Goal: Use online tool/utility: Utilize a website feature to perform a specific function

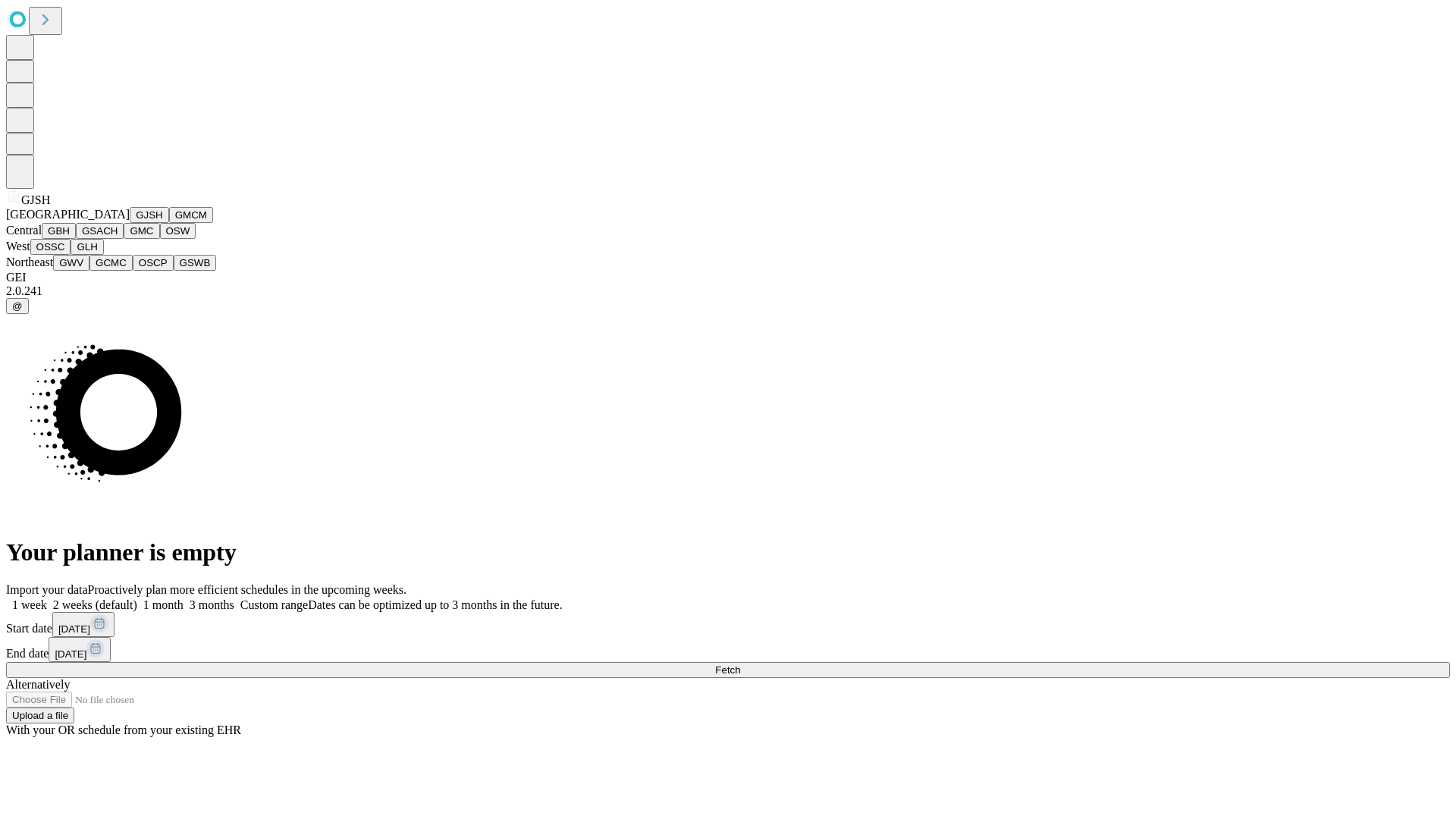
click at [130, 223] on button "GJSH" at bounding box center [149, 215] width 40 height 16
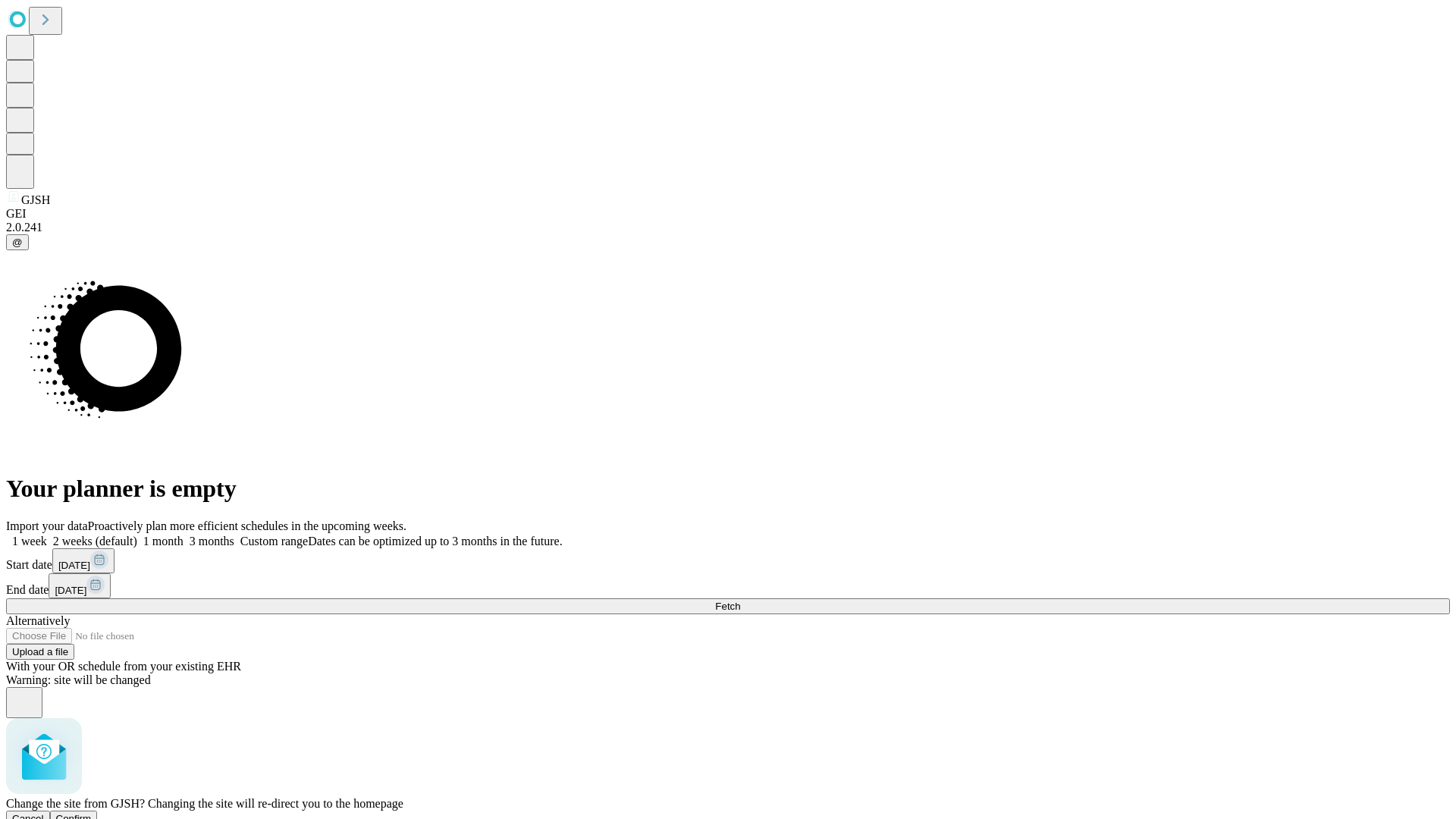
click at [92, 813] on span "Confirm" at bounding box center [74, 818] width 36 height 12
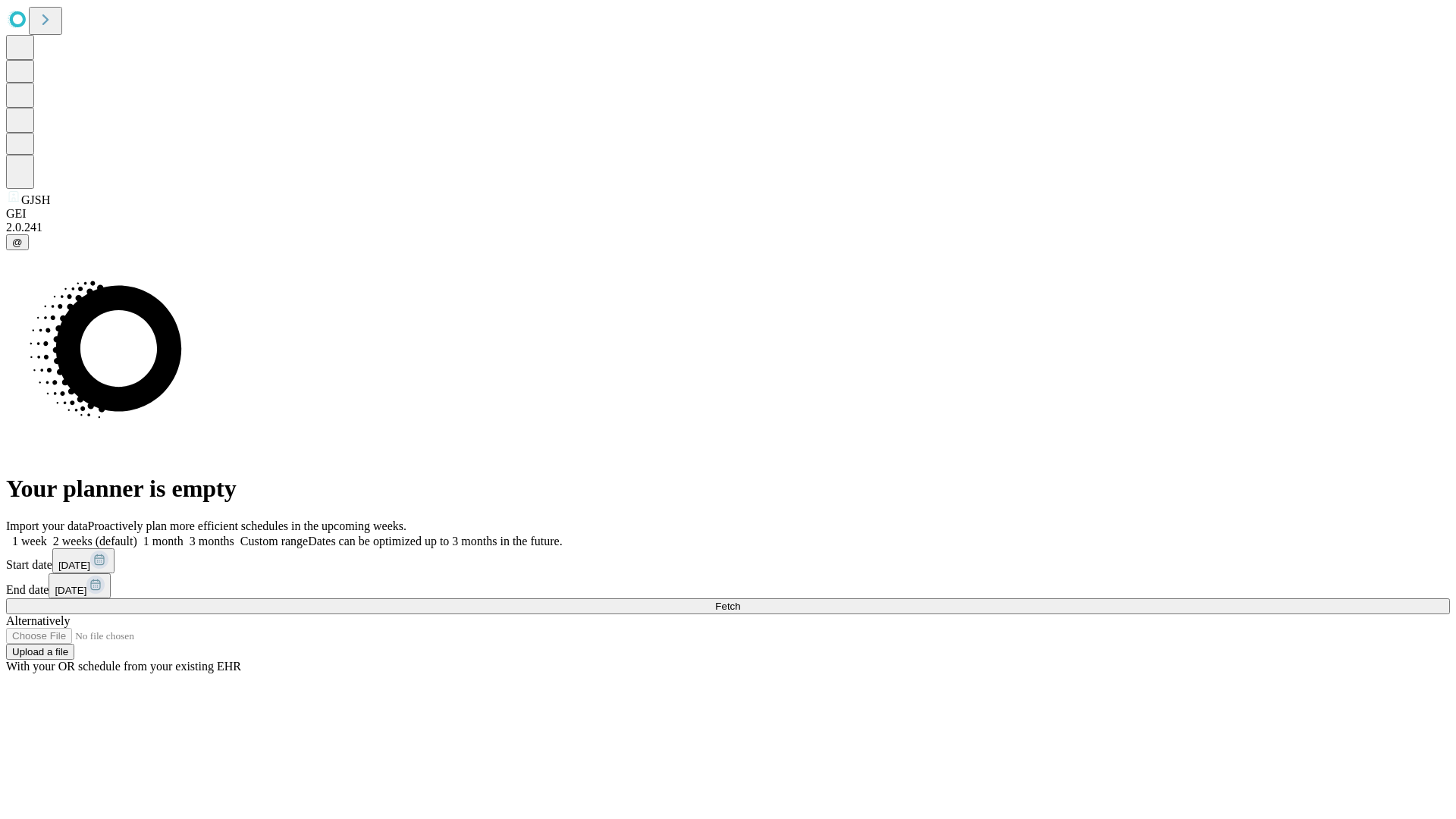
click at [184, 534] on label "1 month" at bounding box center [161, 541] width 47 height 13
click at [740, 600] on span "Fetch" at bounding box center [728, 606] width 25 height 12
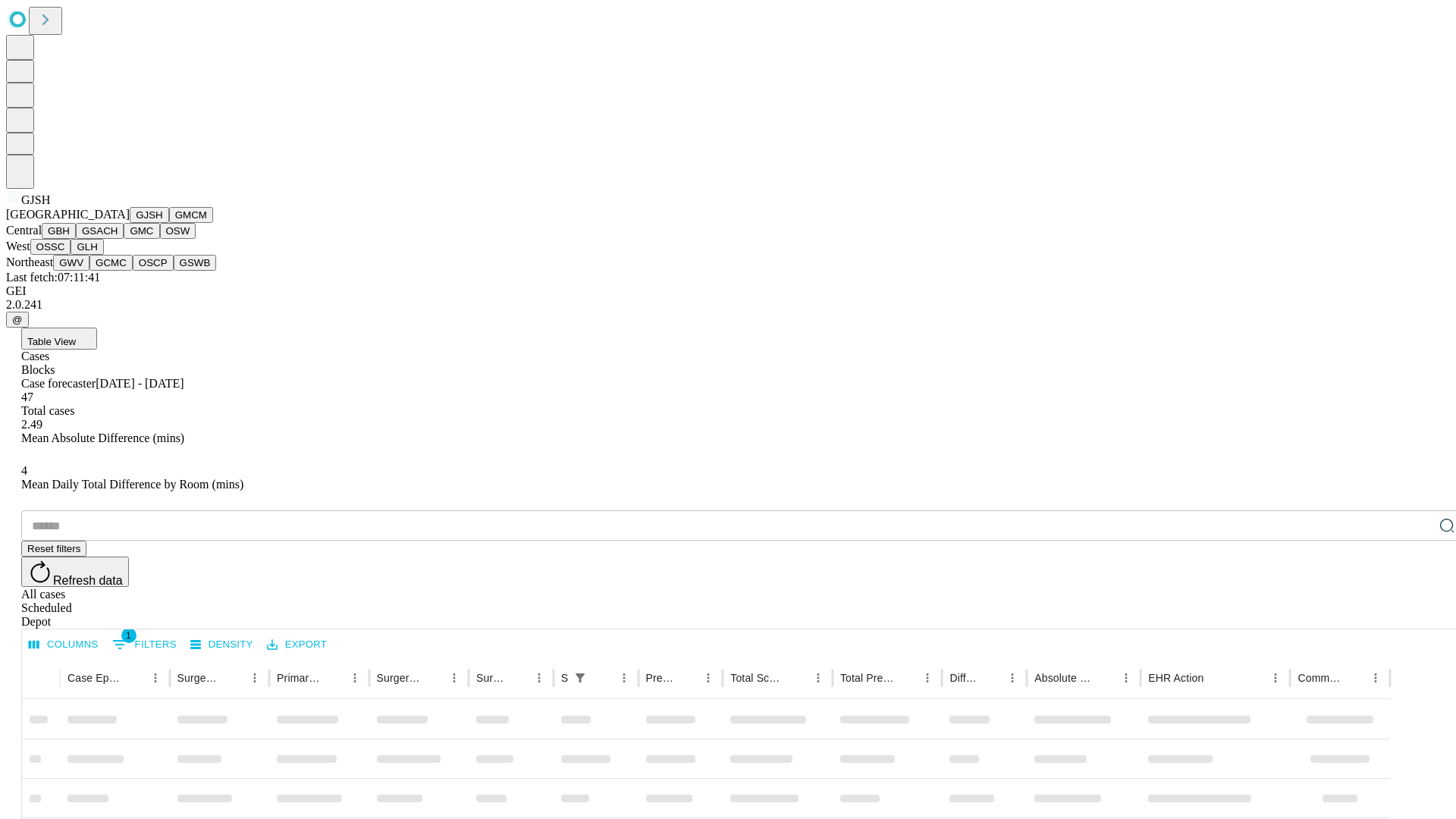
click at [169, 223] on button "GMCM" at bounding box center [191, 215] width 44 height 16
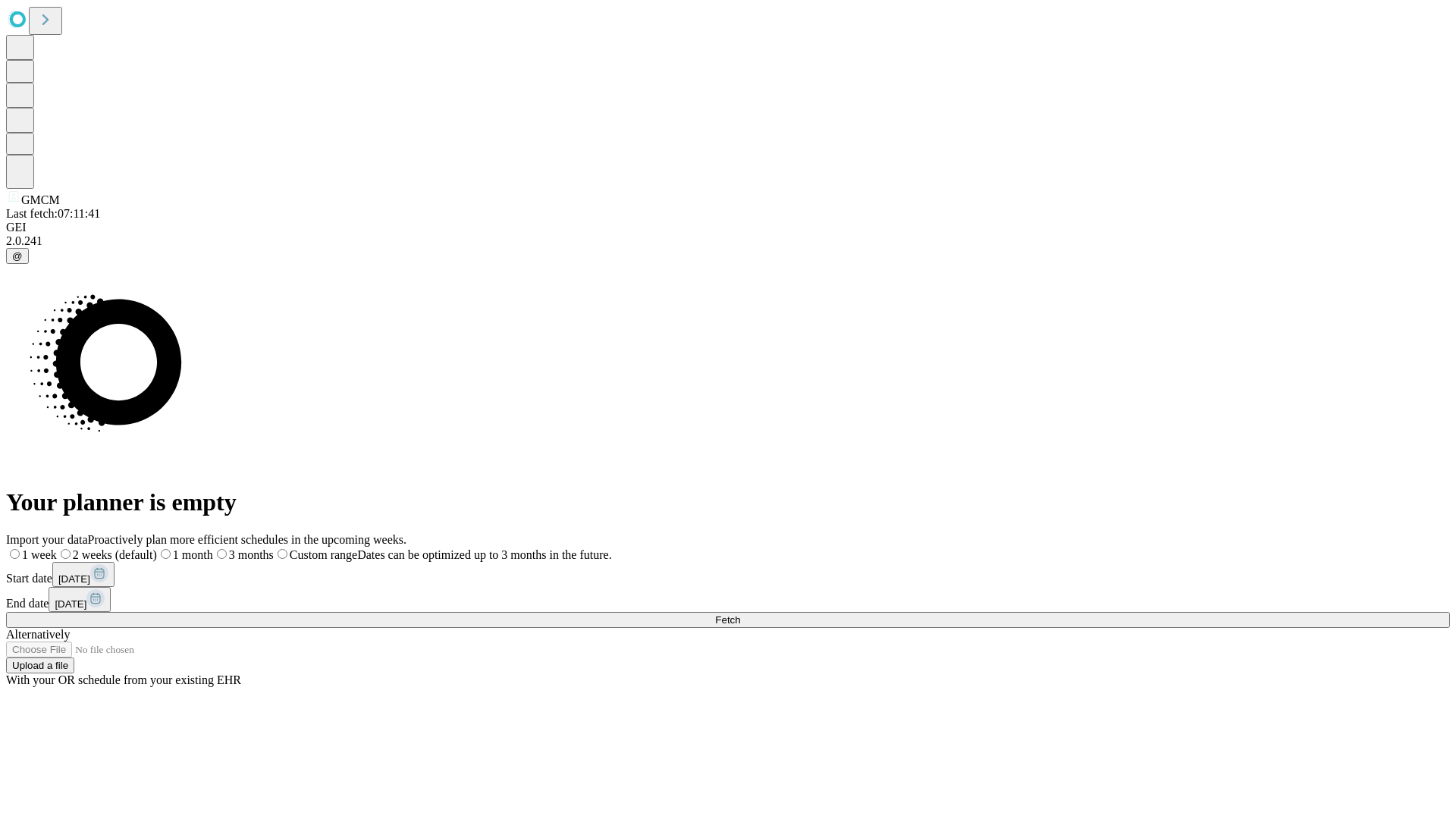
click at [213, 548] on label "1 month" at bounding box center [185, 555] width 56 height 13
click at [740, 614] on span "Fetch" at bounding box center [728, 620] width 25 height 12
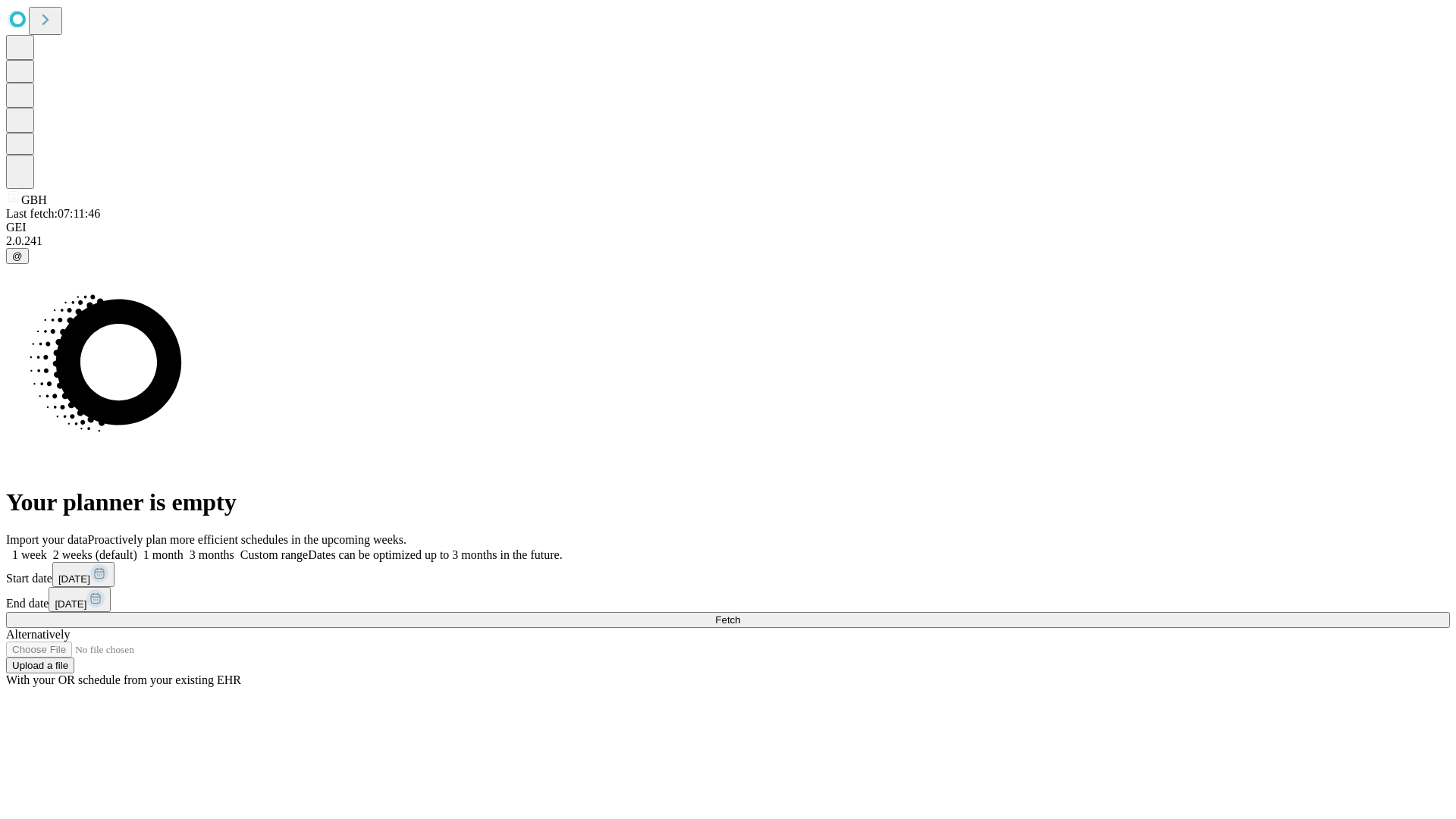
click at [184, 548] on label "1 month" at bounding box center [161, 555] width 47 height 13
click at [740, 614] on span "Fetch" at bounding box center [728, 620] width 25 height 12
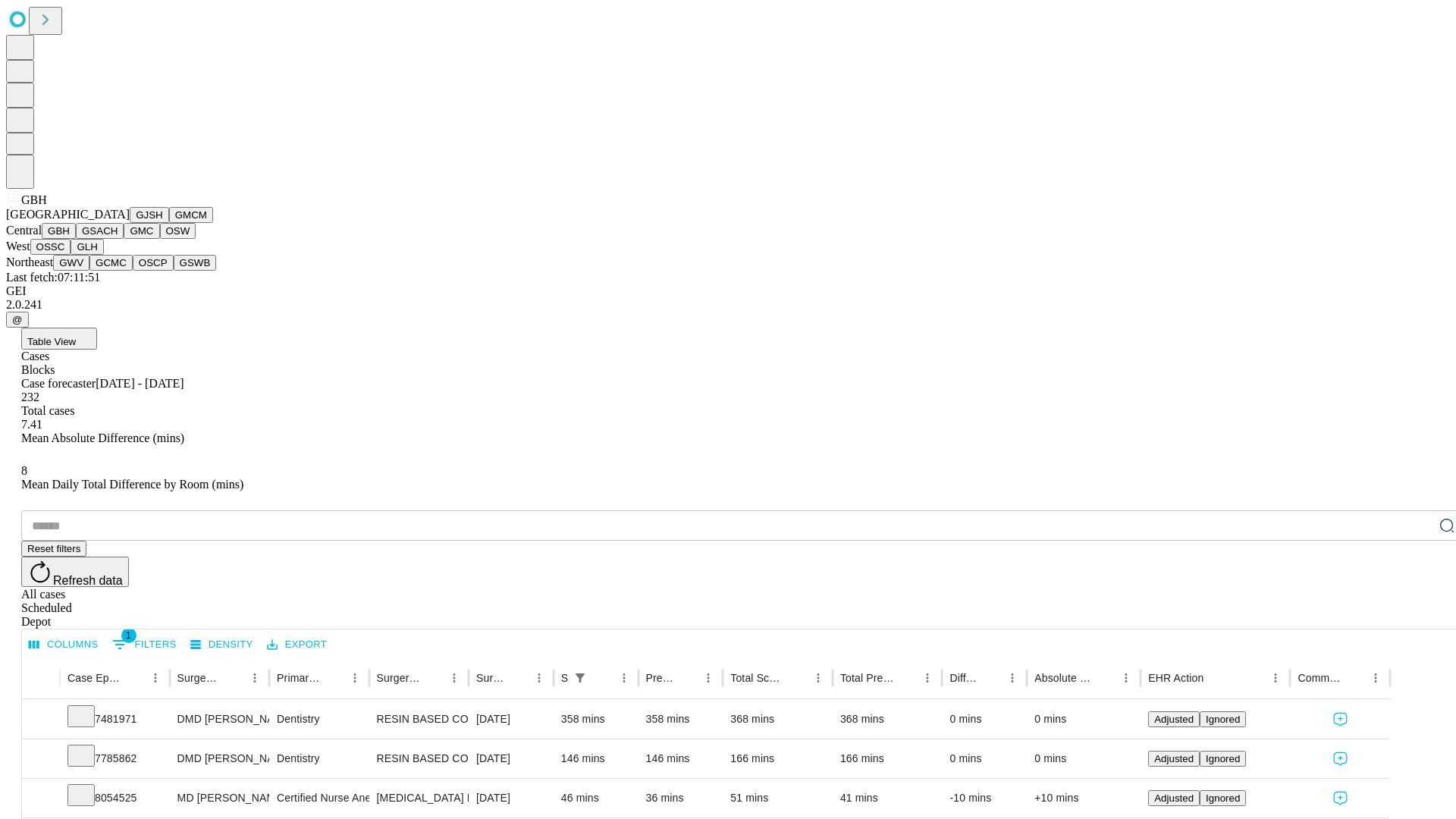
click at [118, 239] on button "GSACH" at bounding box center [100, 230] width 48 height 16
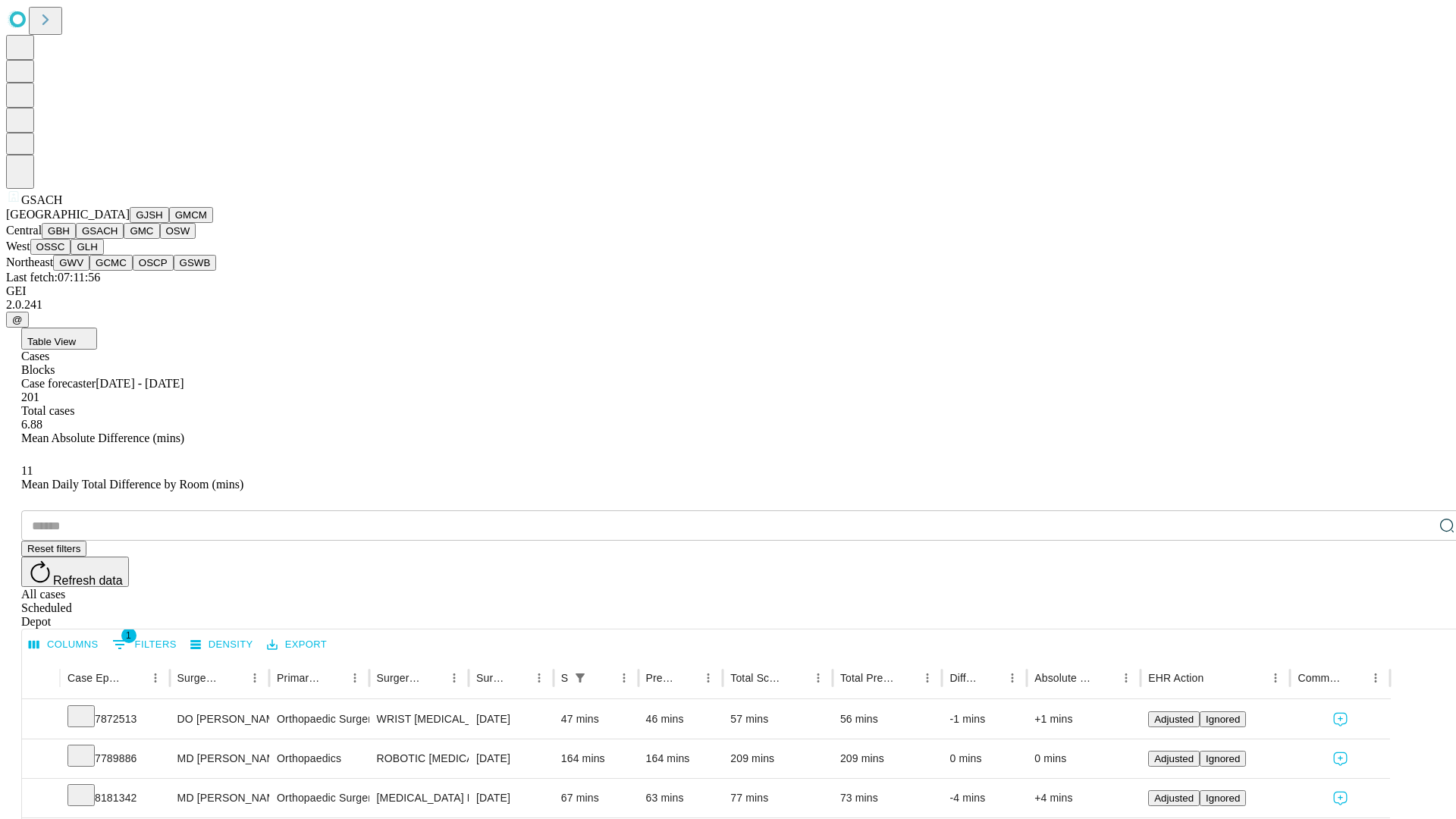
click at [123, 239] on button "GMC" at bounding box center [141, 230] width 36 height 16
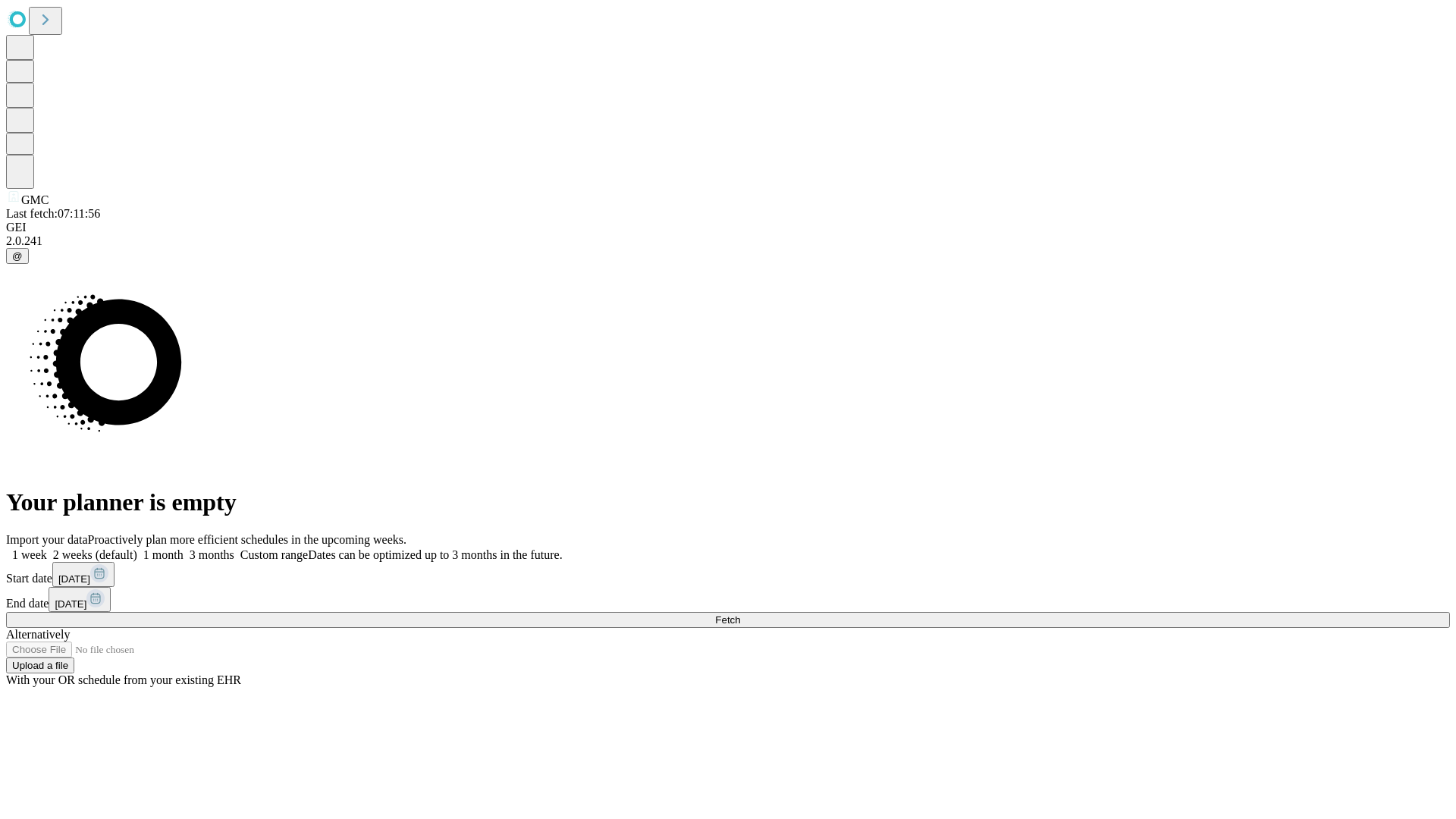
click at [184, 548] on label "1 month" at bounding box center [161, 555] width 47 height 13
click at [740, 614] on span "Fetch" at bounding box center [728, 620] width 25 height 12
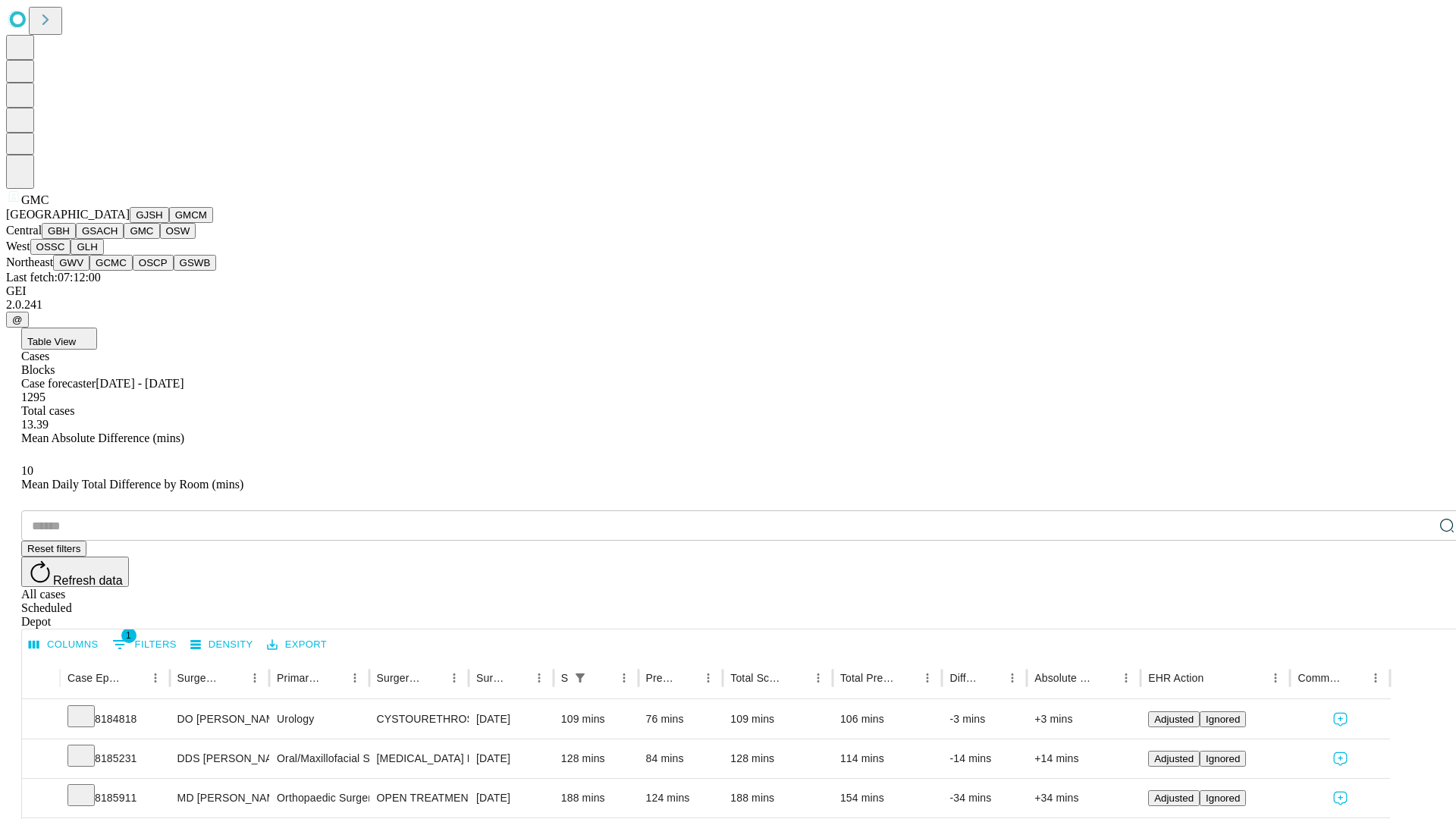
click at [160, 239] on button "OSW" at bounding box center [178, 230] width 36 height 16
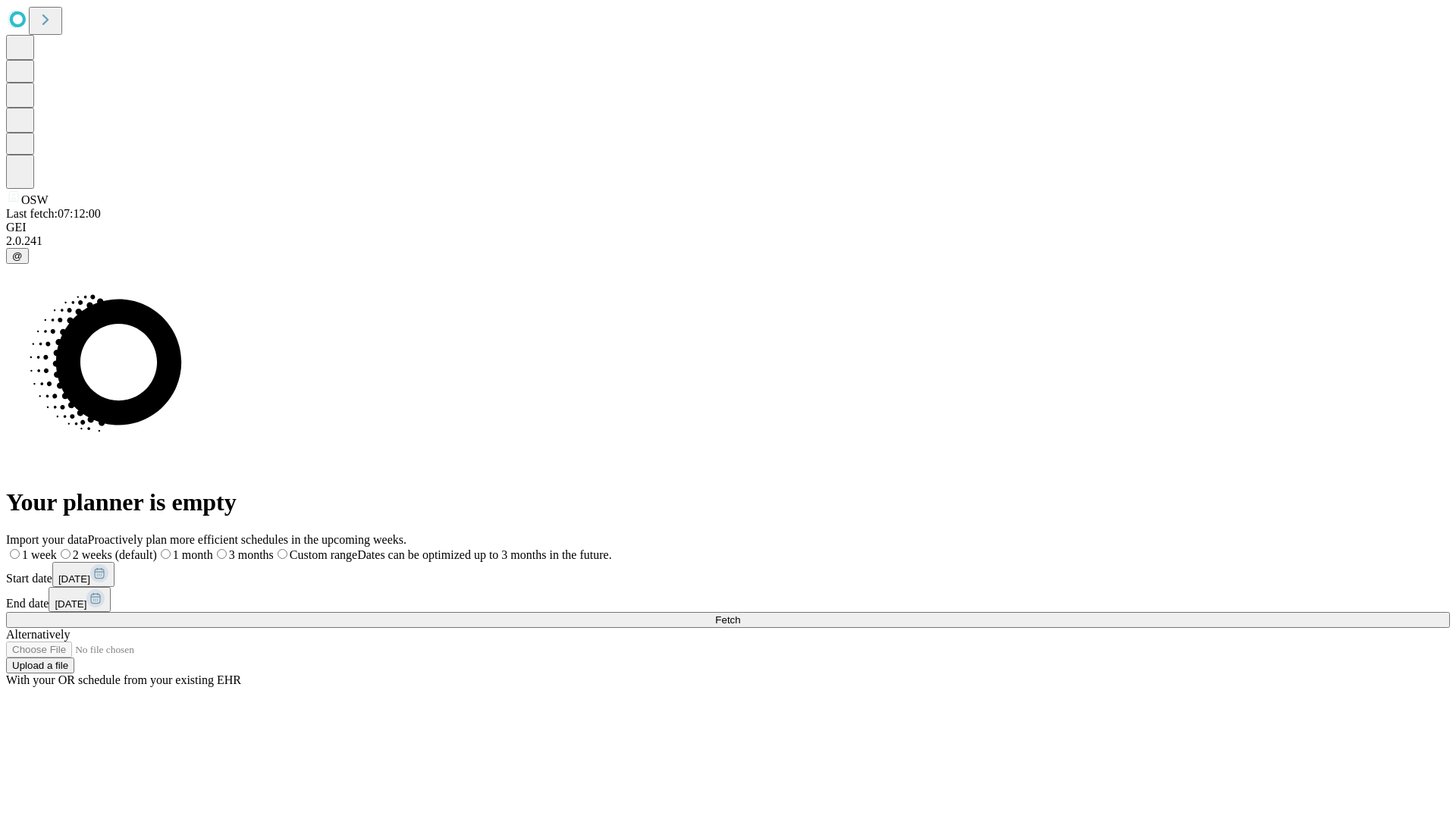
click at [213, 548] on label "1 month" at bounding box center [185, 555] width 56 height 13
click at [740, 614] on span "Fetch" at bounding box center [728, 620] width 25 height 12
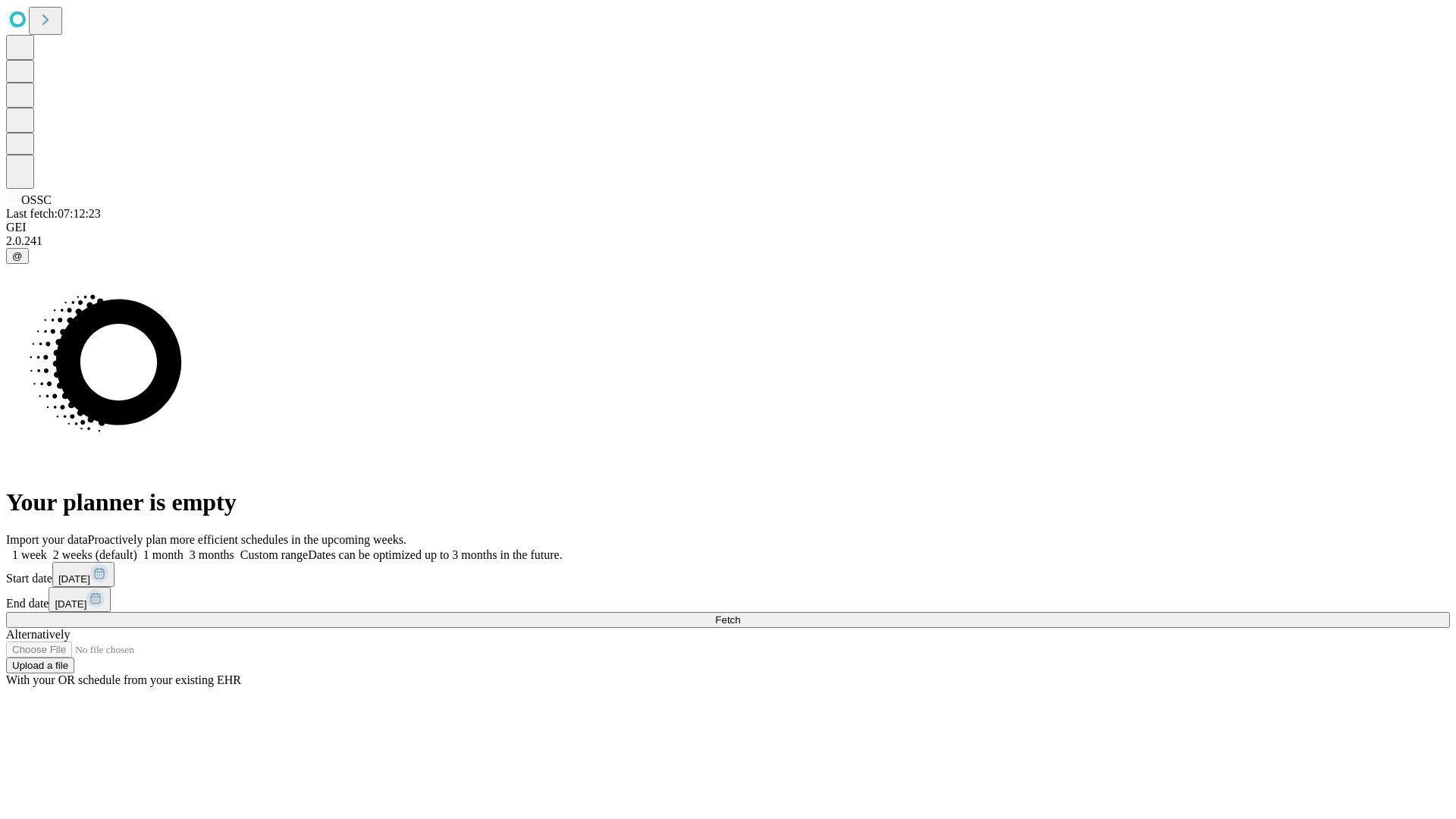
click at [184, 548] on label "1 month" at bounding box center [161, 555] width 47 height 13
click at [740, 614] on span "Fetch" at bounding box center [728, 620] width 25 height 12
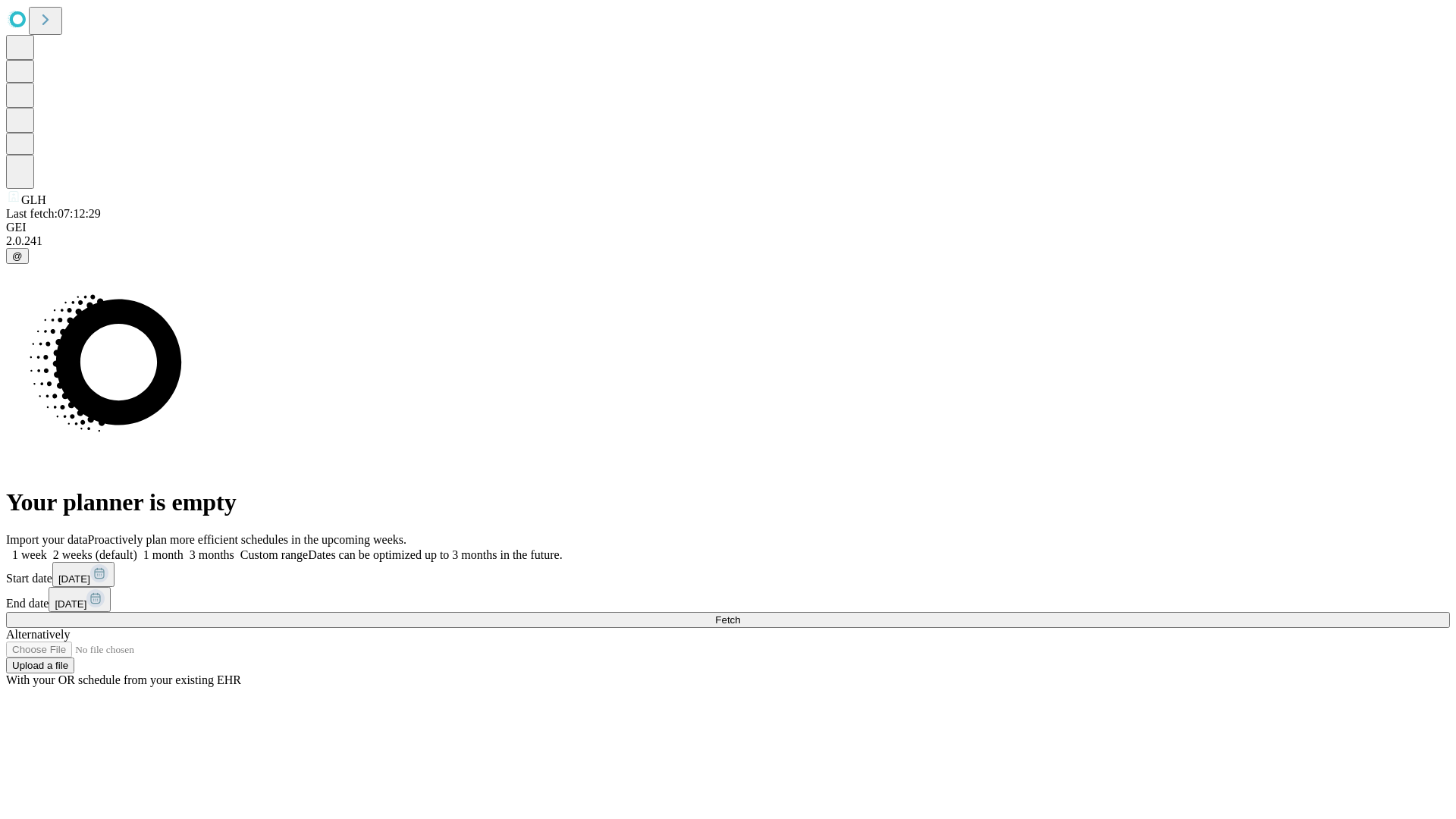
click at [184, 548] on label "1 month" at bounding box center [161, 555] width 47 height 13
click at [740, 614] on span "Fetch" at bounding box center [728, 620] width 25 height 12
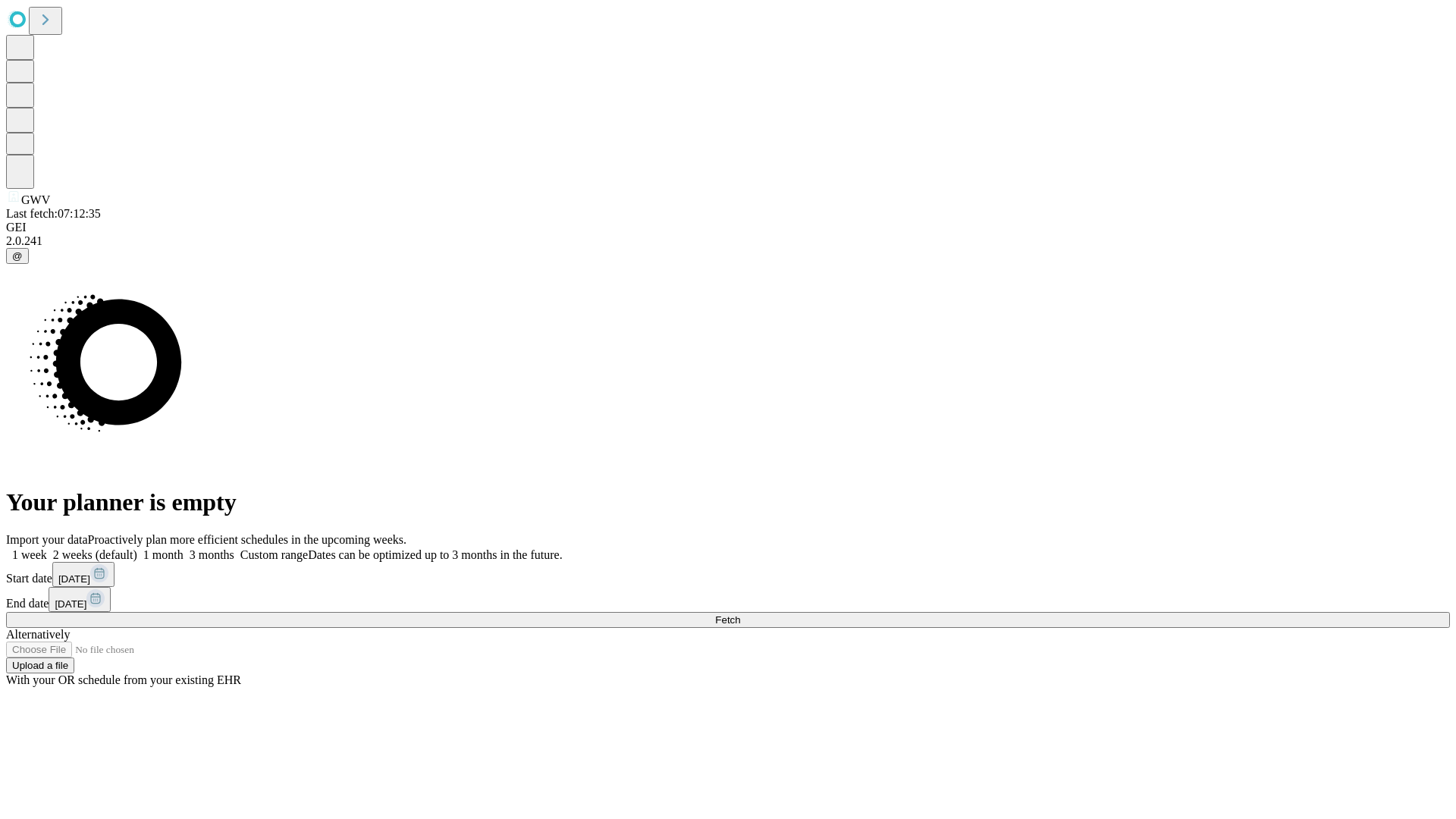
click at [184, 548] on label "1 month" at bounding box center [161, 555] width 47 height 13
click at [740, 614] on span "Fetch" at bounding box center [728, 620] width 25 height 12
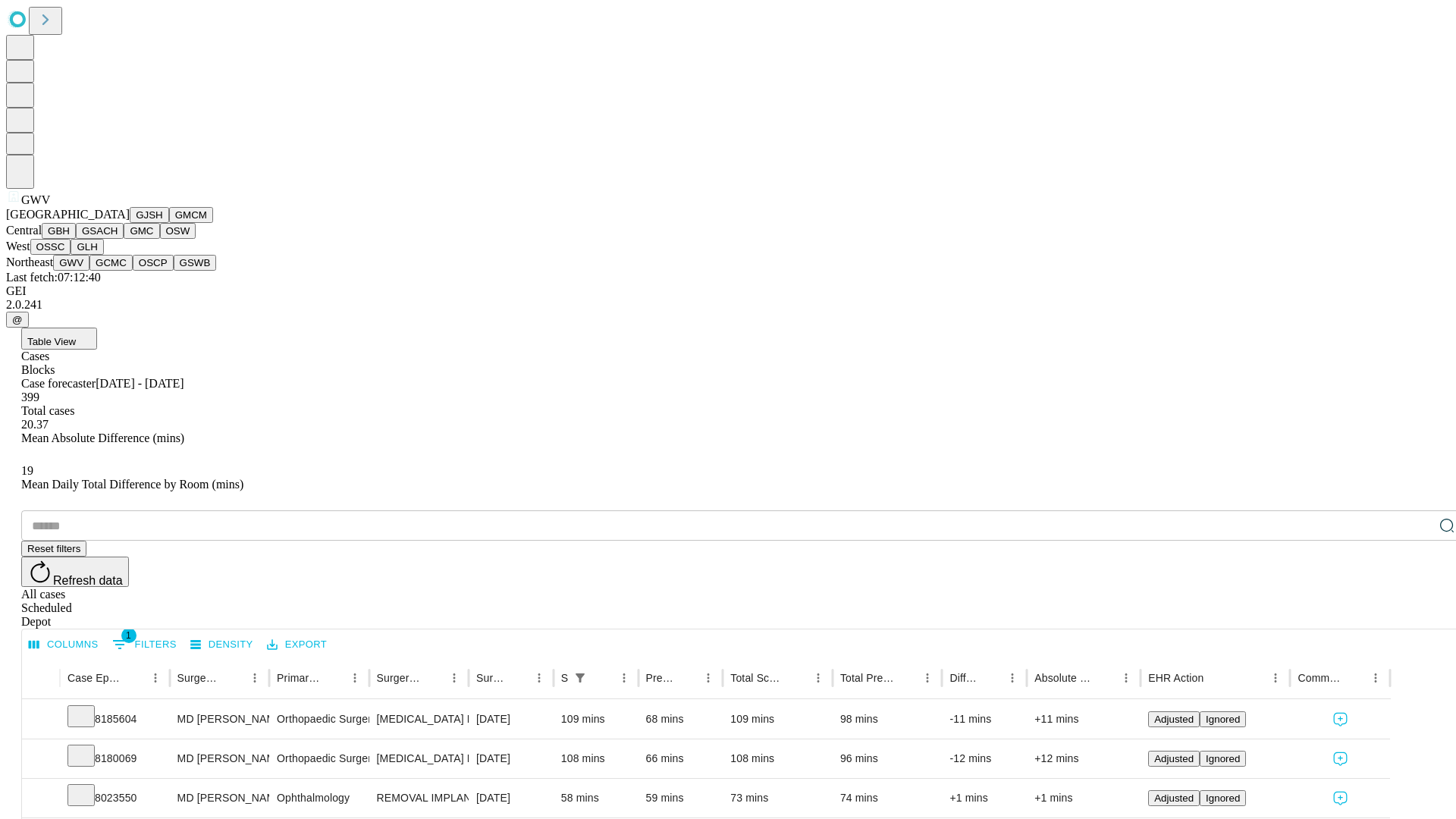
click at [118, 271] on button "GCMC" at bounding box center [111, 263] width 43 height 16
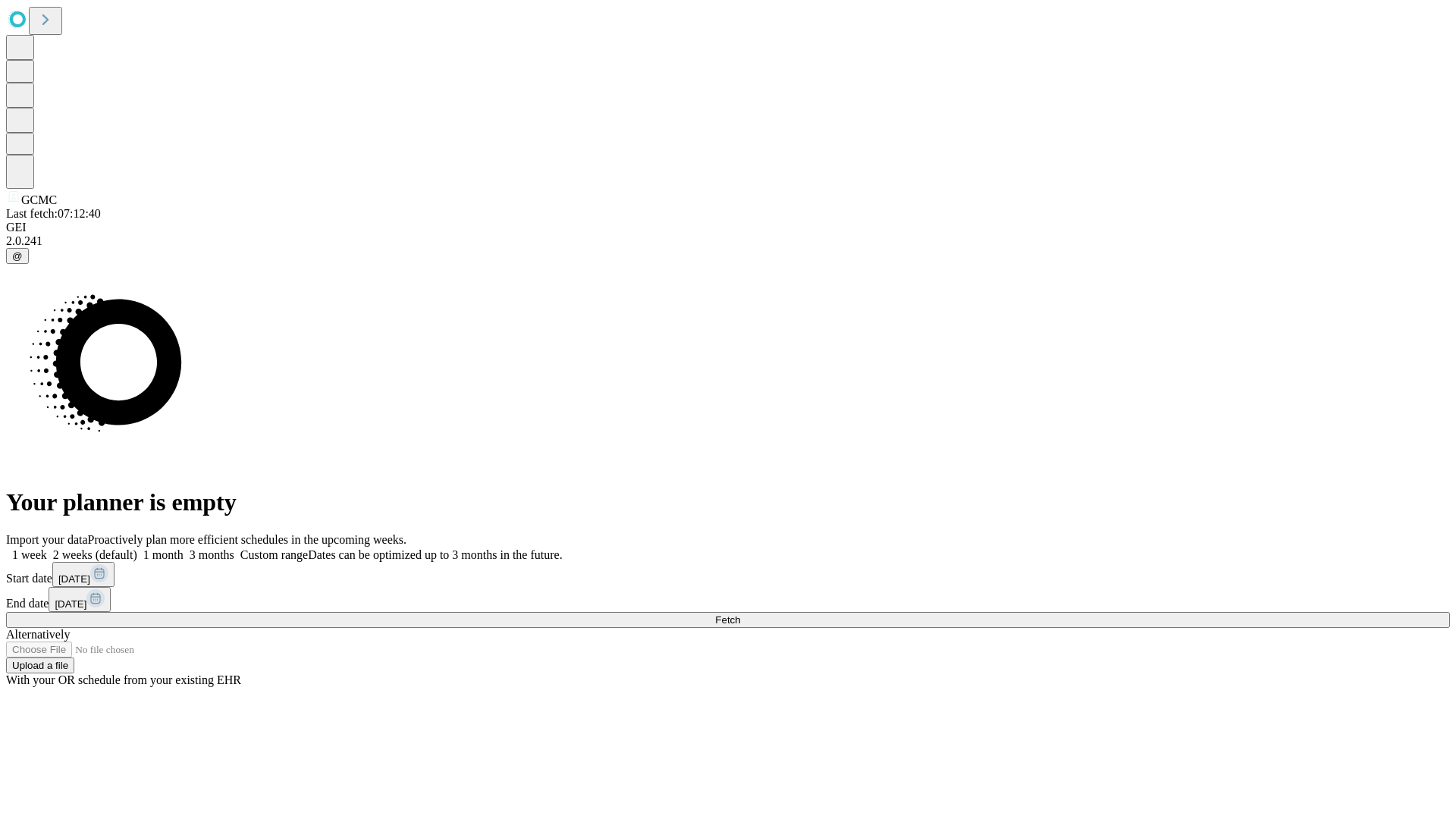
click at [184, 548] on label "1 month" at bounding box center [161, 555] width 47 height 13
click at [740, 614] on span "Fetch" at bounding box center [728, 620] width 25 height 12
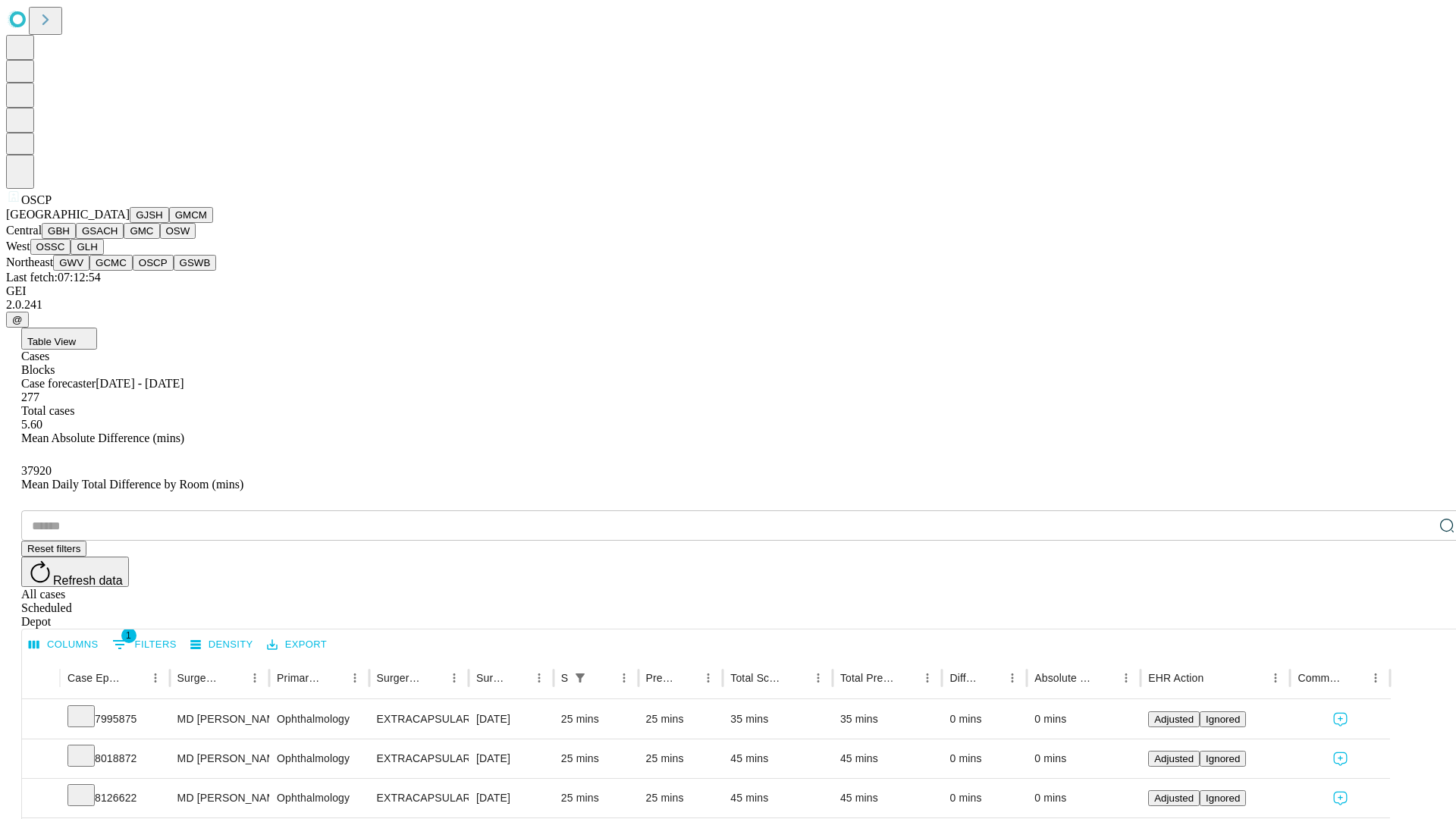
click at [174, 271] on button "GSWB" at bounding box center [195, 263] width 43 height 16
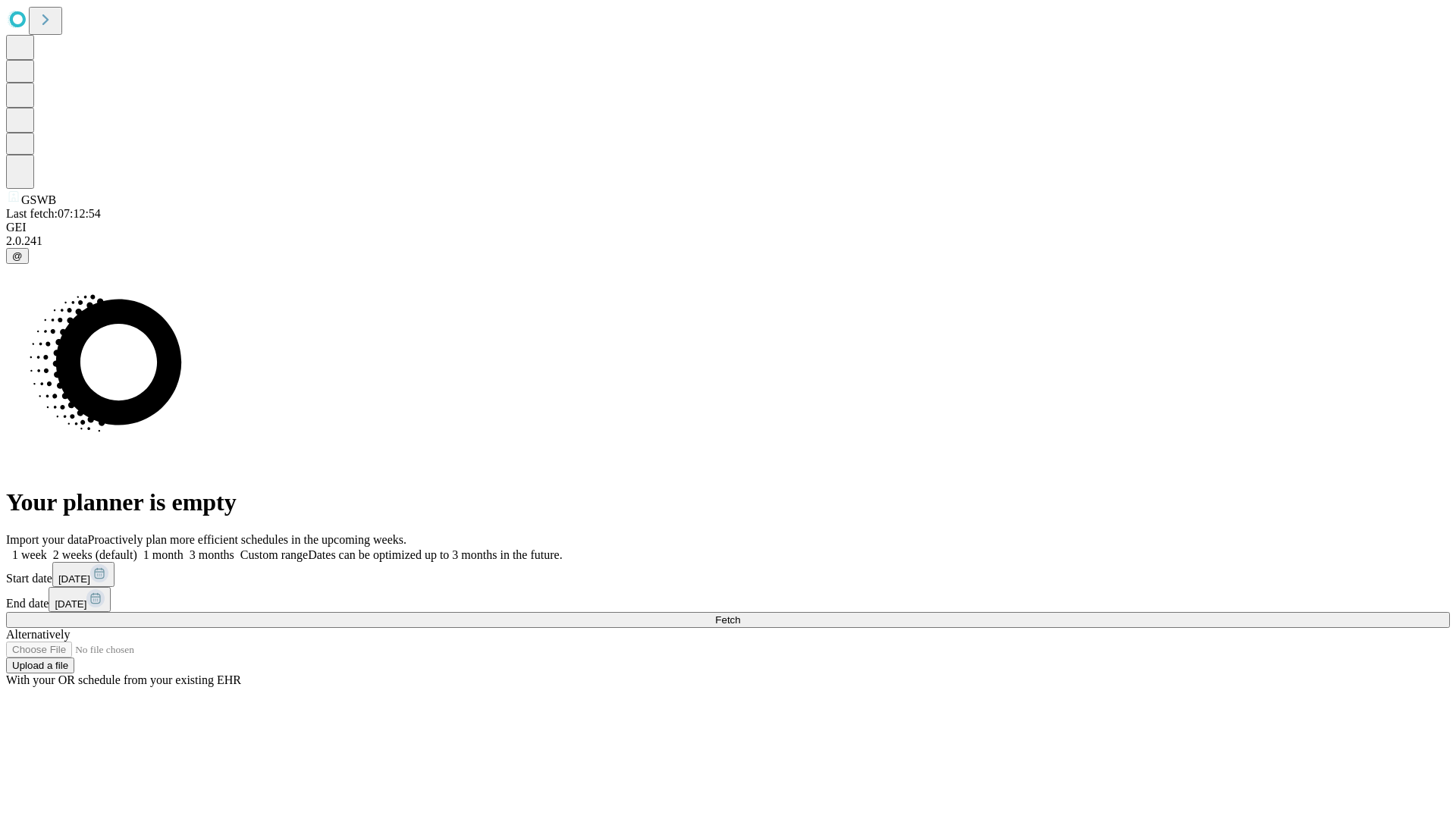
click at [184, 548] on label "1 month" at bounding box center [161, 555] width 47 height 13
click at [740, 614] on span "Fetch" at bounding box center [728, 620] width 25 height 12
